Goal: Information Seeking & Learning: Learn about a topic

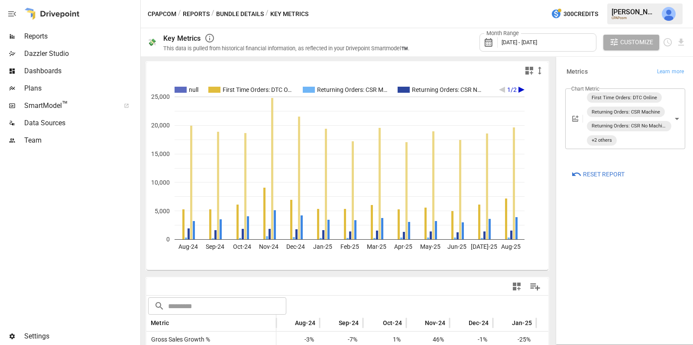
click at [251, 12] on button "Bundle Details" at bounding box center [240, 14] width 48 height 11
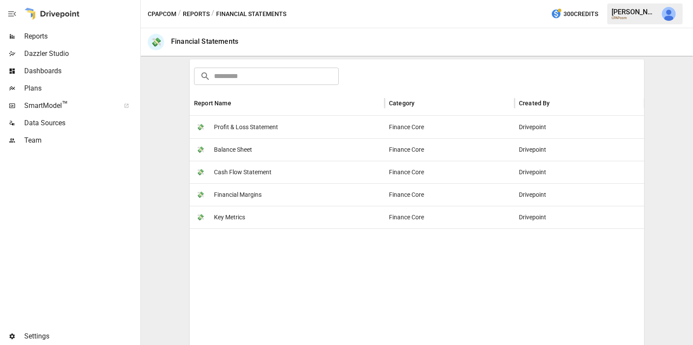
scroll to position [136, 0]
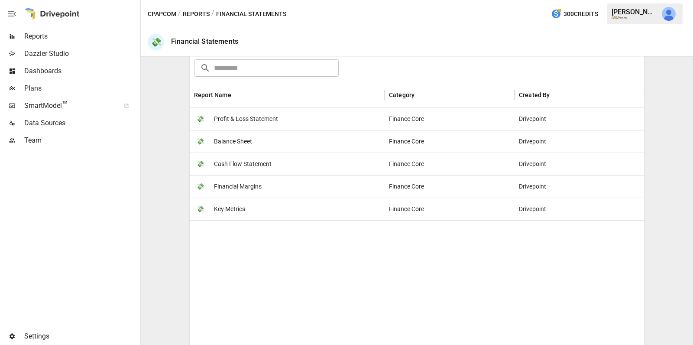
click at [288, 202] on div "💸 Key Metrics" at bounding box center [287, 208] width 195 height 23
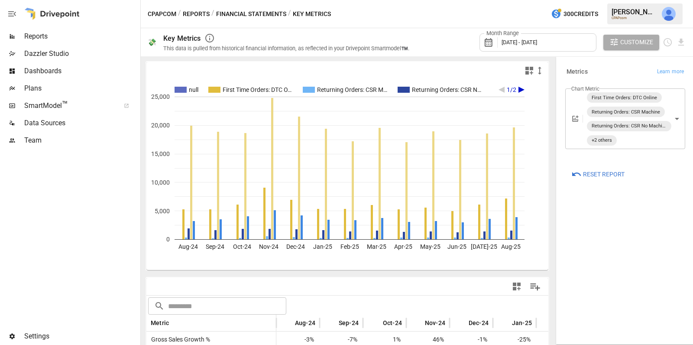
click at [192, 12] on button "Reports" at bounding box center [196, 14] width 27 height 11
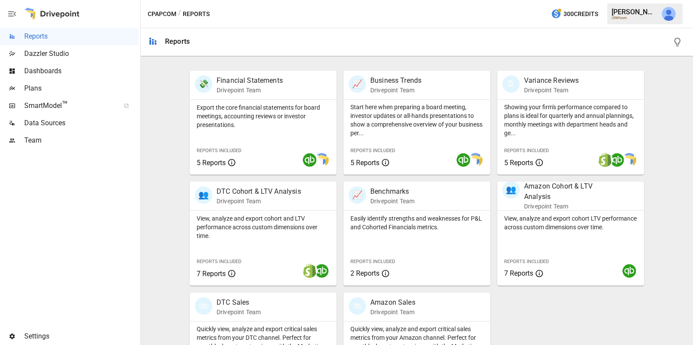
scroll to position [215, 0]
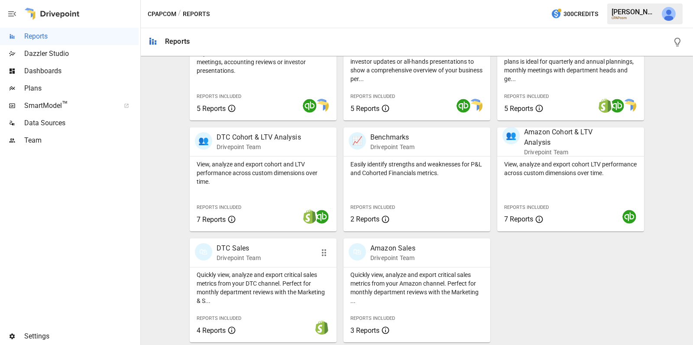
click at [254, 284] on p "Quickly view, analyze and export critical sales metrics from your DTC channel. …" at bounding box center [263, 287] width 133 height 35
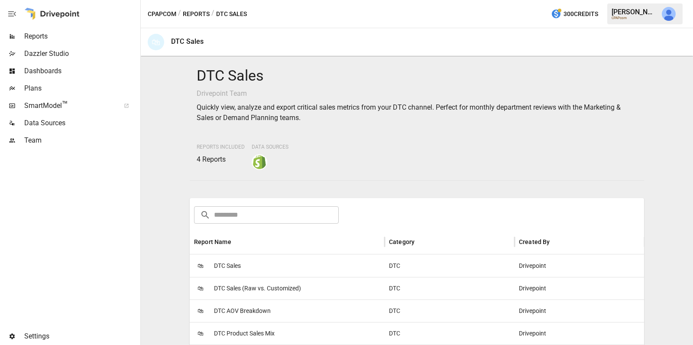
click at [256, 332] on span "DTC Product Sales Mix" at bounding box center [244, 333] width 61 height 22
